Goal: Task Accomplishment & Management: Manage account settings

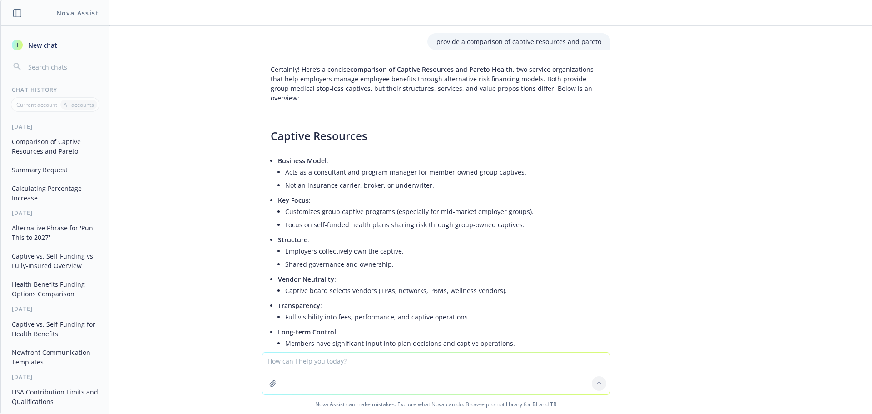
scroll to position [742, 0]
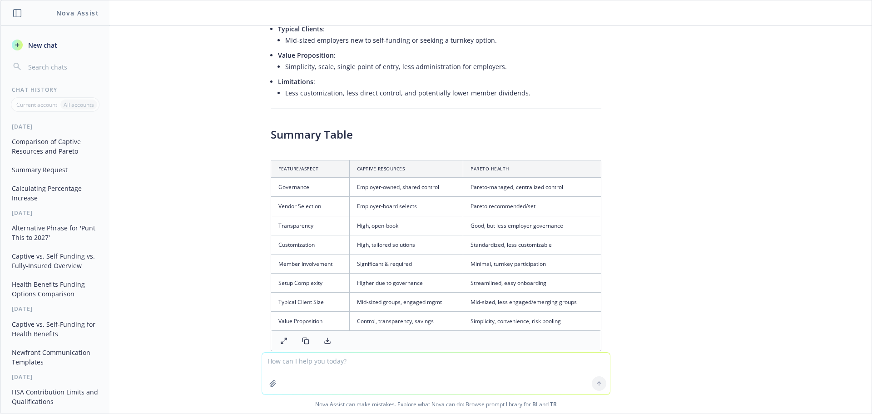
click at [187, 144] on div "provide a comparison of captive resources and pareto Certainly! Here’s a concis…" at bounding box center [436, 189] width 872 height 326
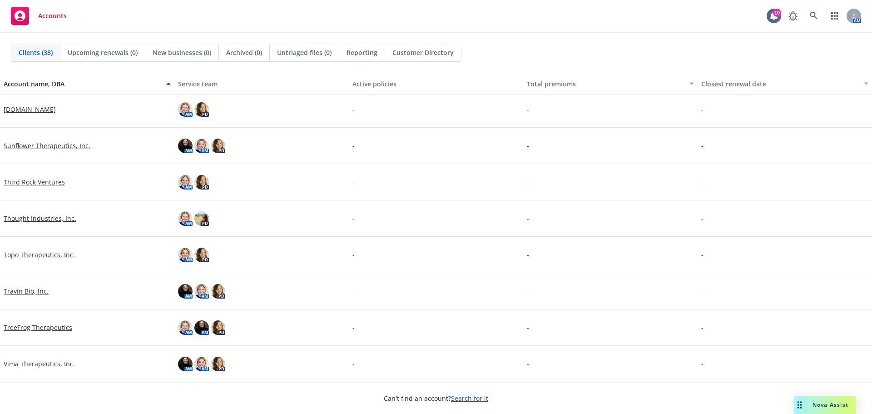
scroll to position [1048, 0]
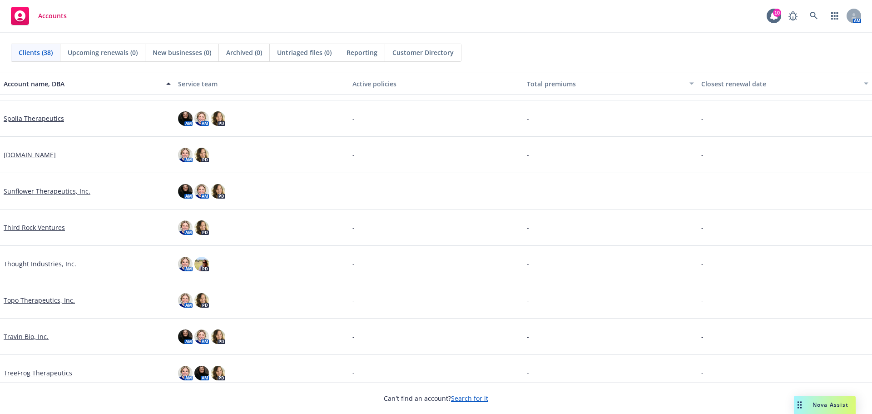
click at [51, 228] on link "Third Rock Ventures" at bounding box center [34, 228] width 61 height 10
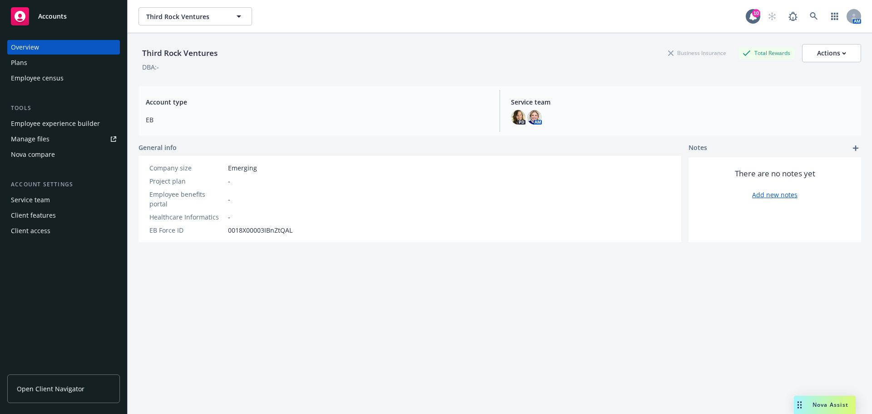
click at [63, 225] on div "Client access" at bounding box center [63, 231] width 105 height 15
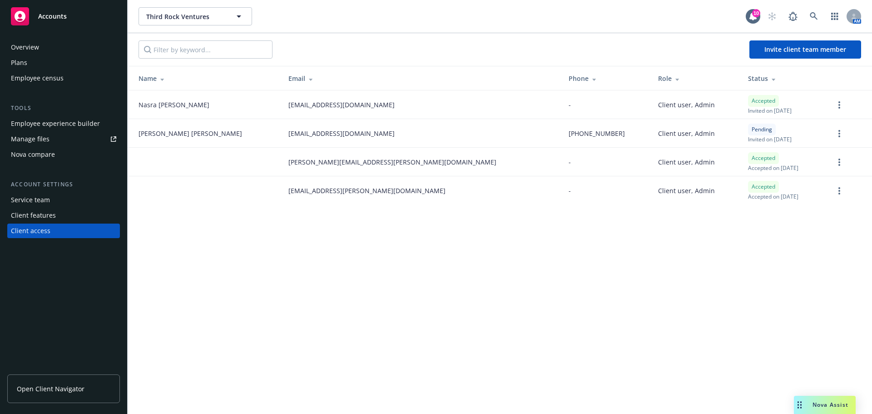
click at [535, 274] on div "Third Rock Ventures Third Rock Ventures 10 AM Invite client team member Name Em…" at bounding box center [500, 207] width 745 height 414
click at [832, 37] on div "Invite client team member" at bounding box center [500, 49] width 745 height 33
click at [831, 51] on span "Invite client team member" at bounding box center [806, 49] width 82 height 9
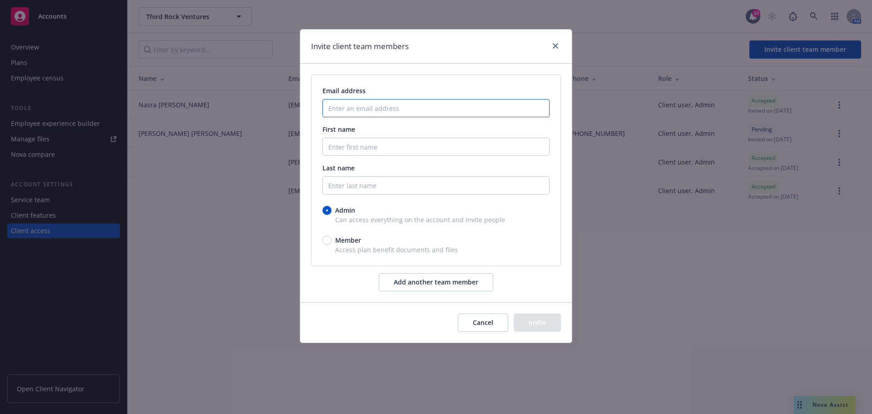
click at [359, 106] on input "Enter an email address" at bounding box center [436, 108] width 227 height 18
paste input "[EMAIL_ADDRESS][DOMAIN_NAME]"
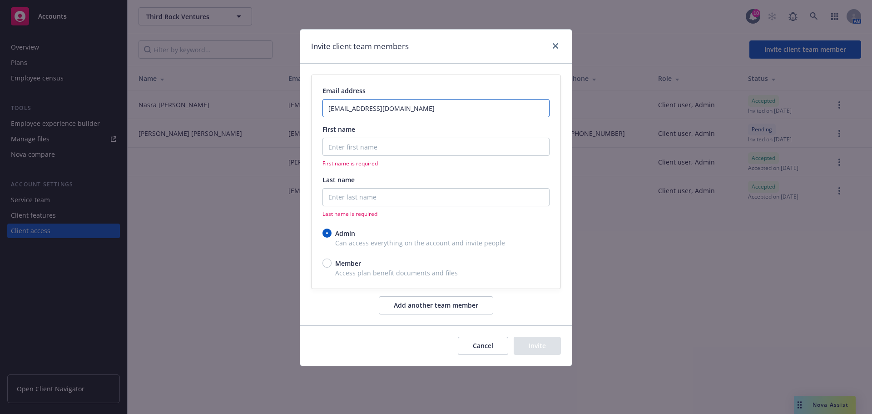
type input "[EMAIL_ADDRESS][DOMAIN_NAME]"
click at [358, 146] on input "First name" at bounding box center [436, 147] width 227 height 18
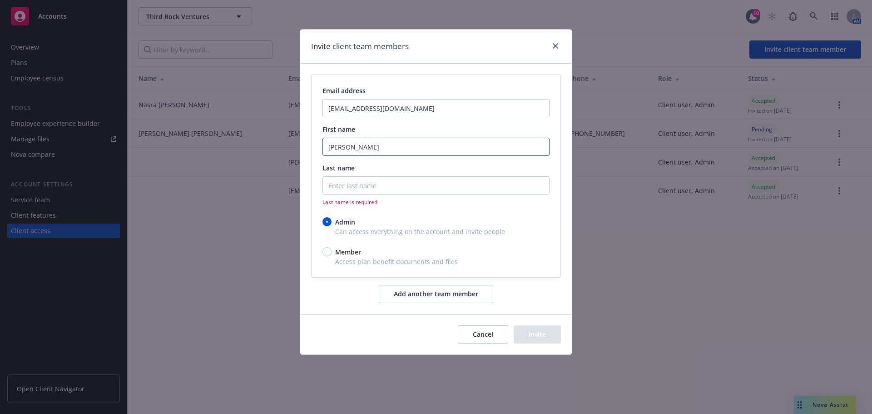
type input "[PERSON_NAME]"
paste input "Abdelahad"
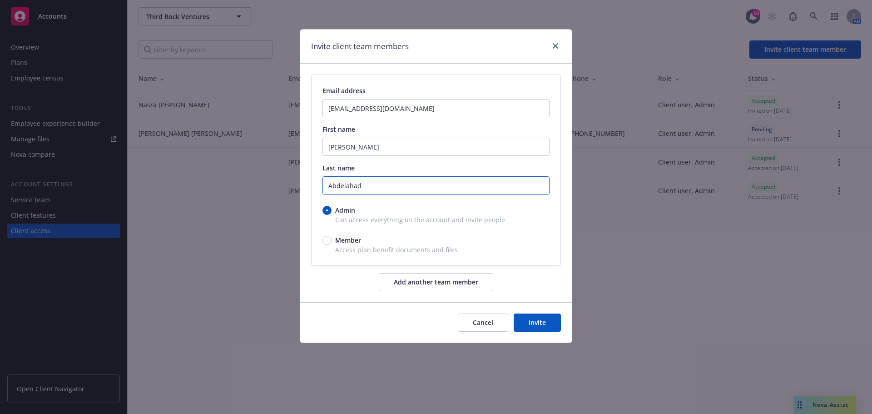
type input "Abdelahad"
click at [542, 324] on button "Invite" at bounding box center [537, 323] width 47 height 18
